Goal: Transaction & Acquisition: Purchase product/service

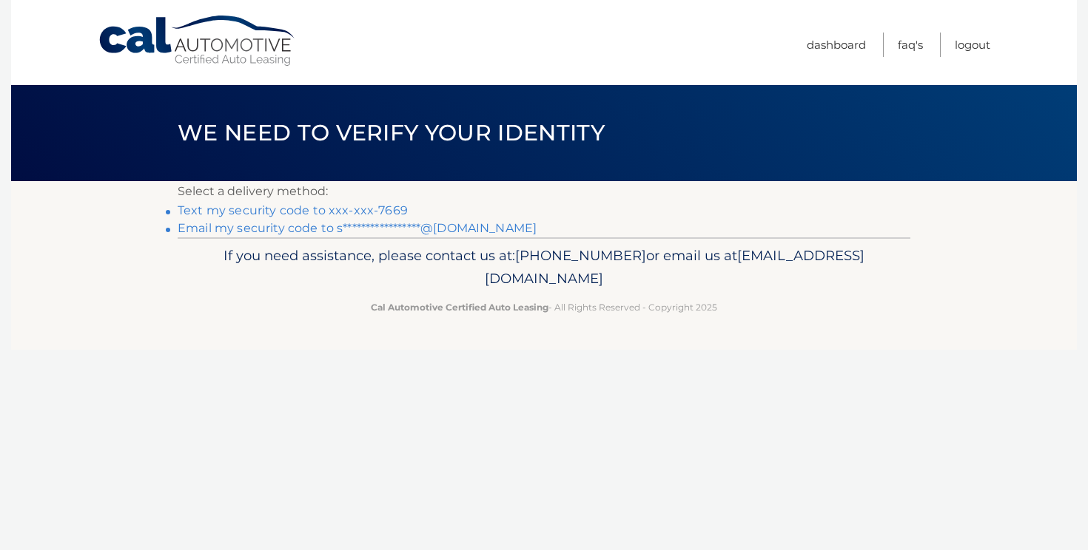
click at [384, 207] on link "Text my security code to xxx-xxx-7669" at bounding box center [293, 210] width 230 height 14
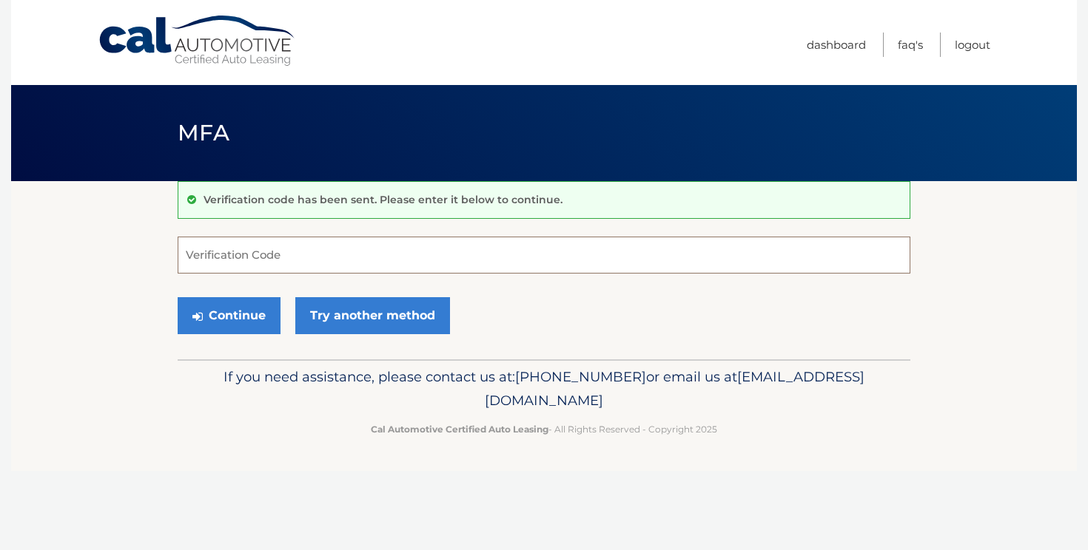
click at [374, 247] on input "Verification Code" at bounding box center [544, 255] width 732 height 37
type input "736529"
click at [254, 306] on button "Continue" at bounding box center [229, 315] width 103 height 37
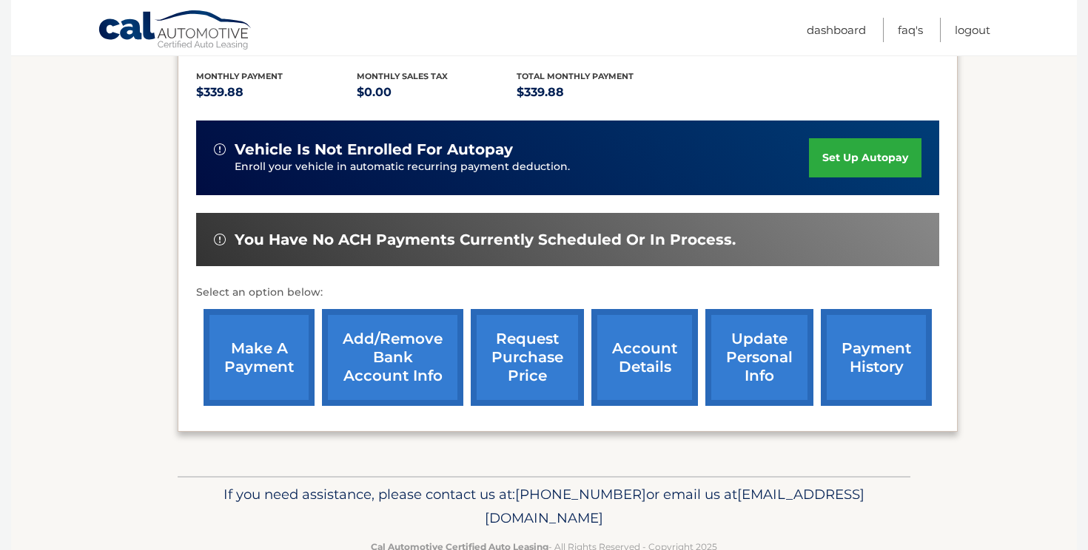
scroll to position [330, 0]
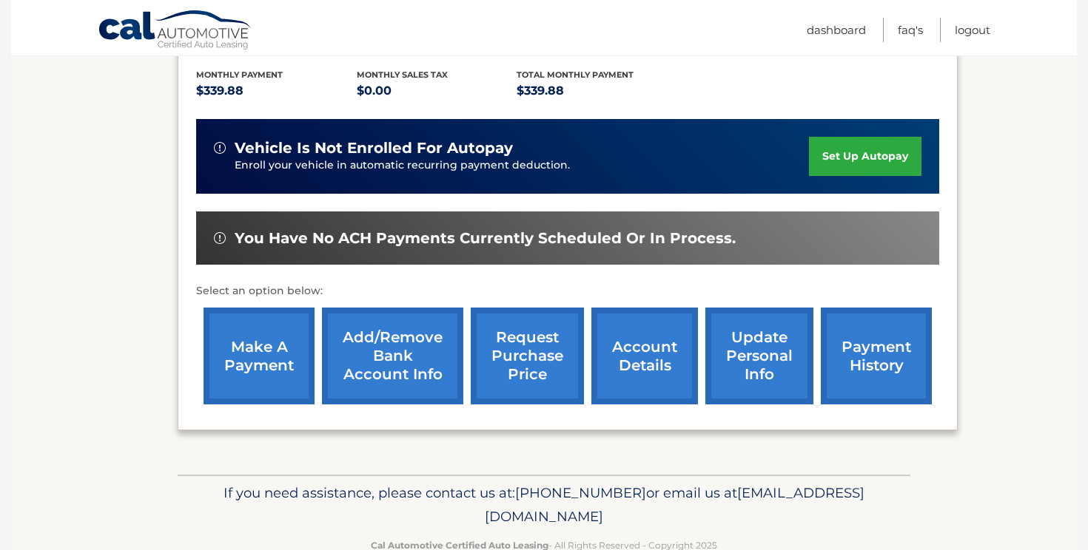
click at [269, 338] on link "make a payment" at bounding box center [258, 356] width 111 height 97
click at [873, 352] on link "payment history" at bounding box center [875, 356] width 111 height 97
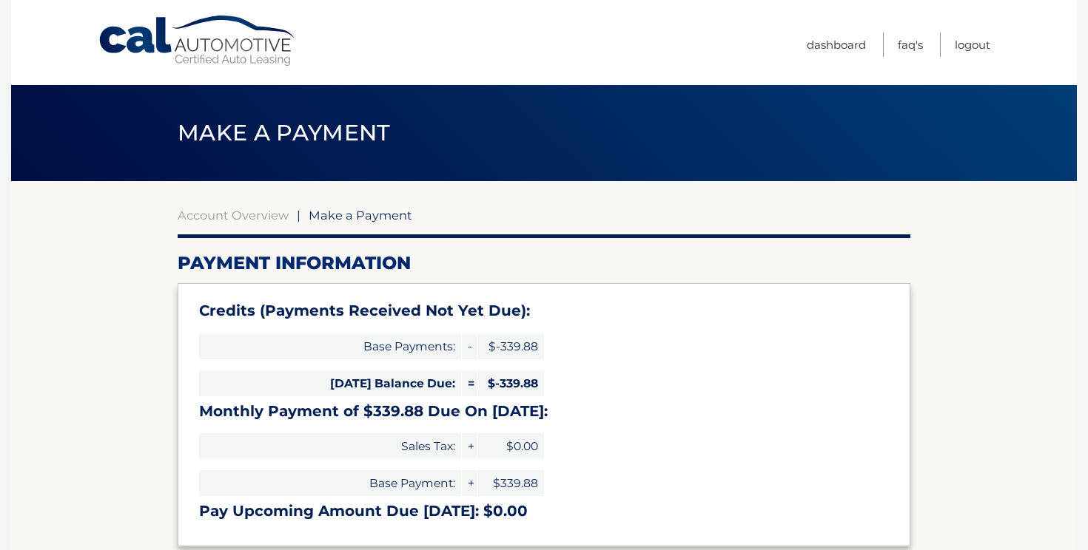
type input "0"
select select "NzIzMmU2YWEtMzUzNC00ZDY2LTk4MmItZjVhZmU1NjQ2NWM1"
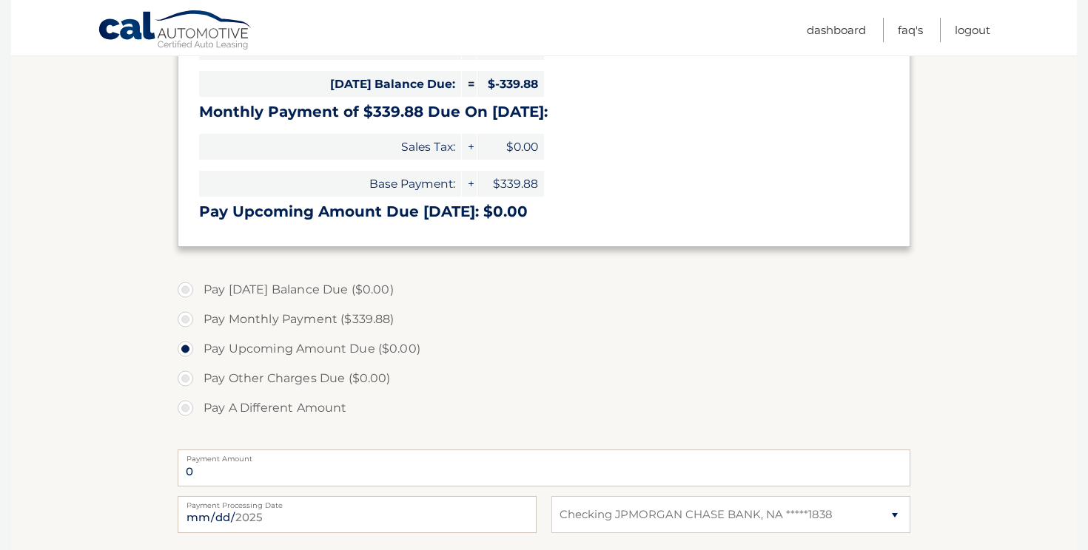
scroll to position [374, 0]
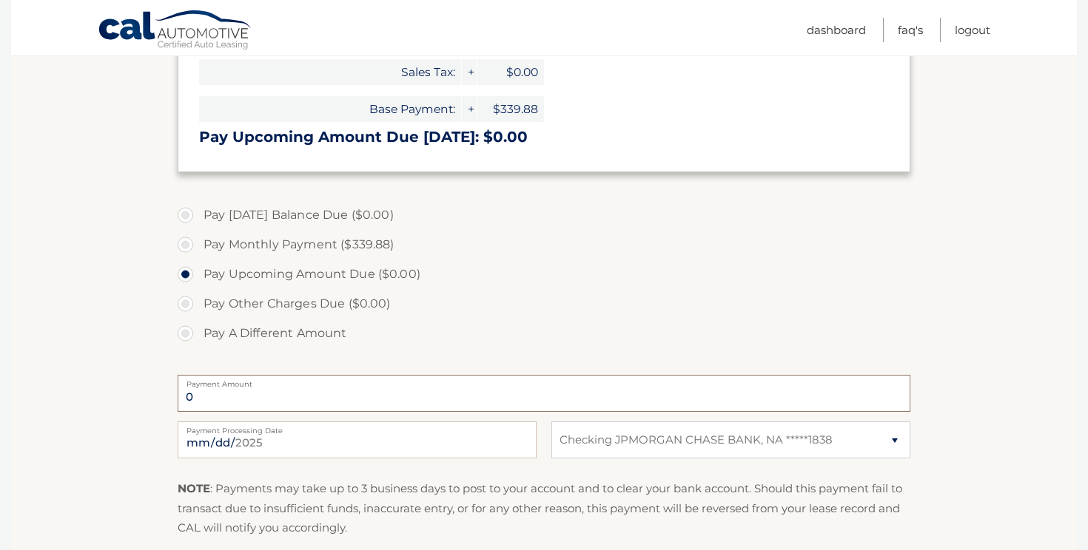
click at [358, 399] on input "0" at bounding box center [544, 393] width 732 height 37
click at [340, 307] on label "Pay Other Charges Due ($0.00)" at bounding box center [544, 304] width 732 height 30
click at [353, 240] on label "Pay Monthly Payment ($339.88)" at bounding box center [544, 245] width 732 height 30
click at [198, 240] on input "Pay Monthly Payment ($339.88)" at bounding box center [190, 242] width 15 height 24
radio input "true"
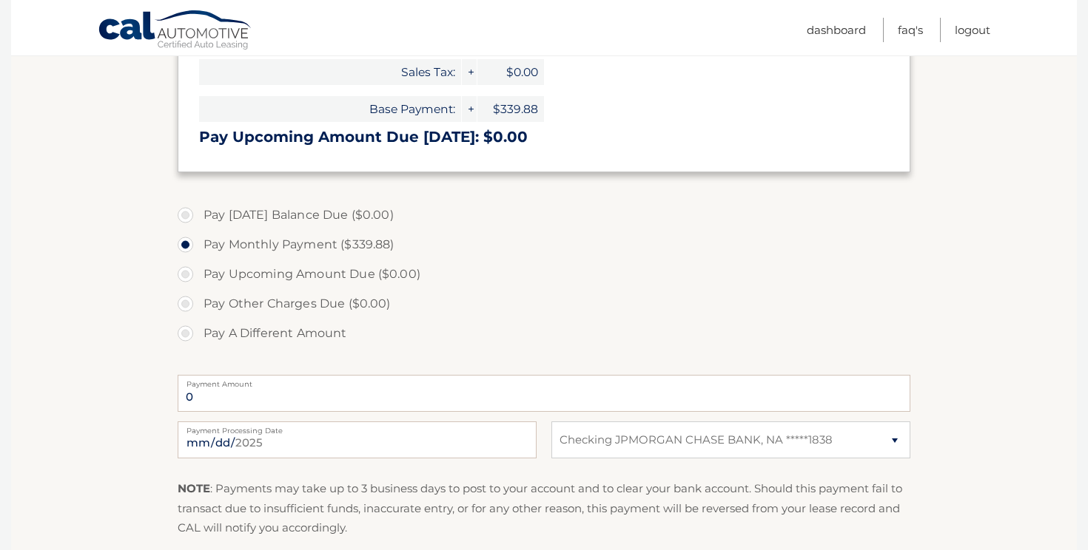
type input "339.88"
click at [333, 442] on input "2025-08-22" at bounding box center [357, 440] width 359 height 37
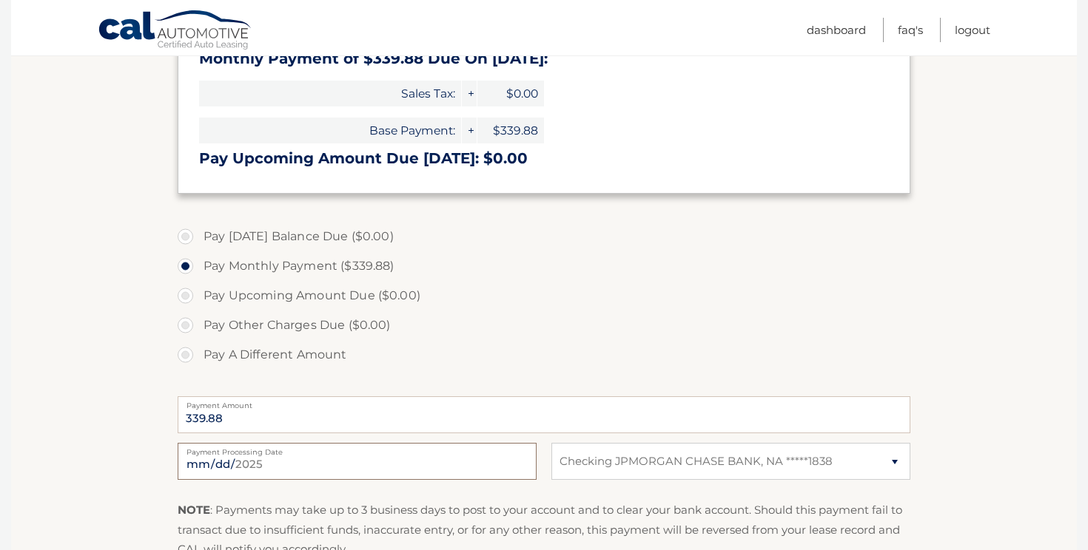
scroll to position [0, 0]
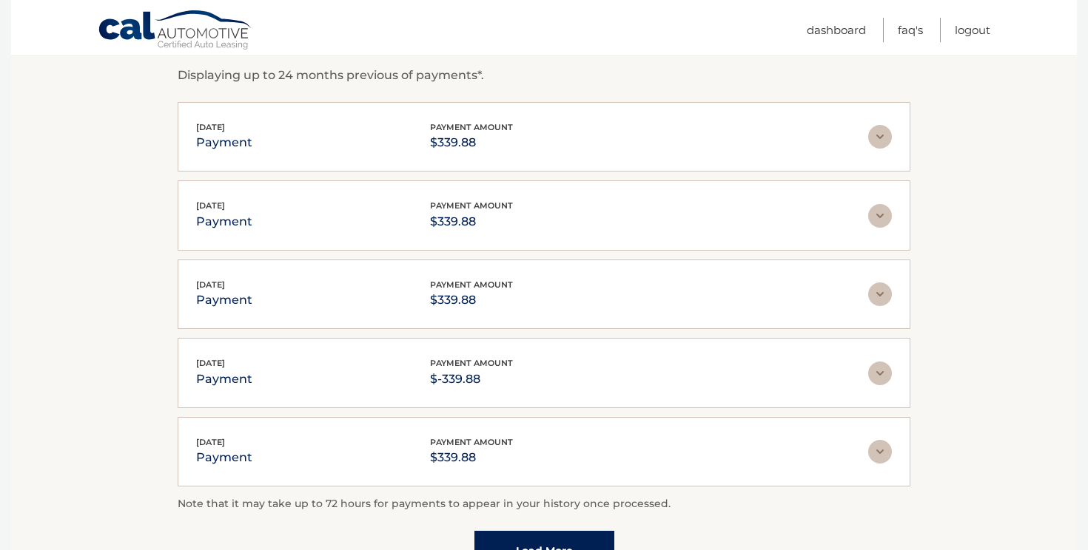
scroll to position [257, 0]
